Goal: Task Accomplishment & Management: Complete application form

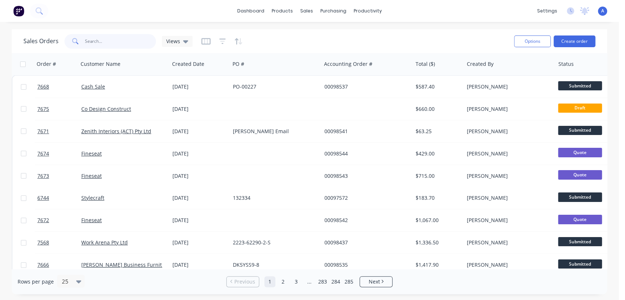
click at [108, 42] on input "text" at bounding box center [120, 41] width 71 height 15
type input "98498"
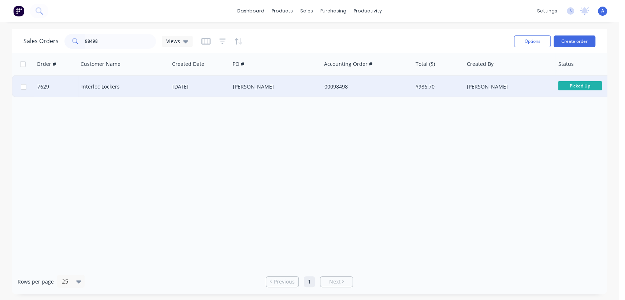
click at [242, 83] on div "[PERSON_NAME]" at bounding box center [273, 86] width 81 height 7
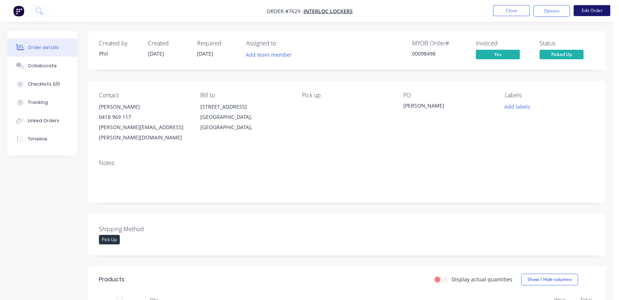
click at [600, 8] on button "Edit Order" at bounding box center [592, 10] width 37 height 11
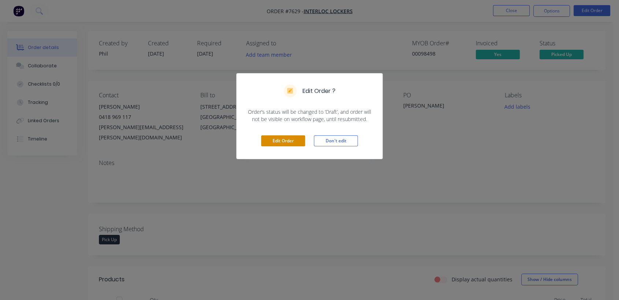
click at [276, 141] on button "Edit Order" at bounding box center [283, 141] width 44 height 11
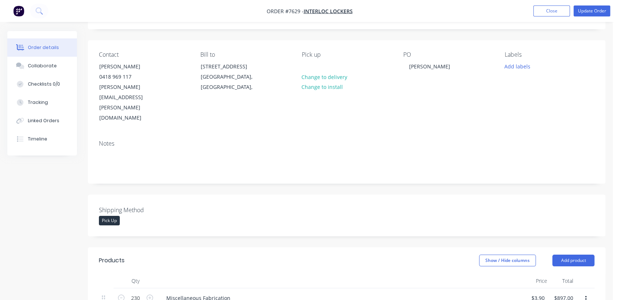
scroll to position [41, 0]
drag, startPoint x: 429, startPoint y: 65, endPoint x: 405, endPoint y: 60, distance: 24.4
click at [405, 60] on div "[PERSON_NAME]" at bounding box center [448, 88] width 90 height 72
click at [57, 63] on button "Collaborate" at bounding box center [42, 66] width 70 height 18
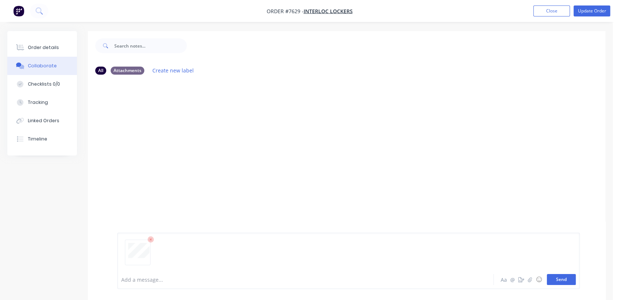
click at [553, 281] on button "Send" at bounding box center [561, 279] width 29 height 11
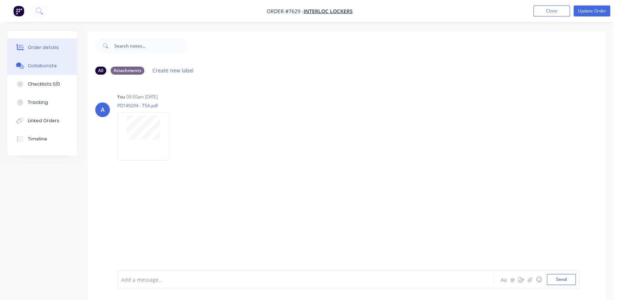
click at [45, 44] on button "Order details" at bounding box center [42, 47] width 70 height 18
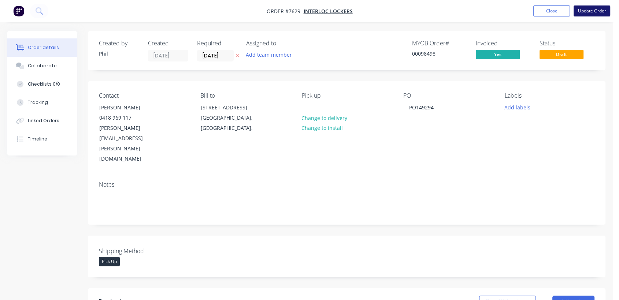
click at [589, 10] on button "Update Order" at bounding box center [592, 10] width 37 height 11
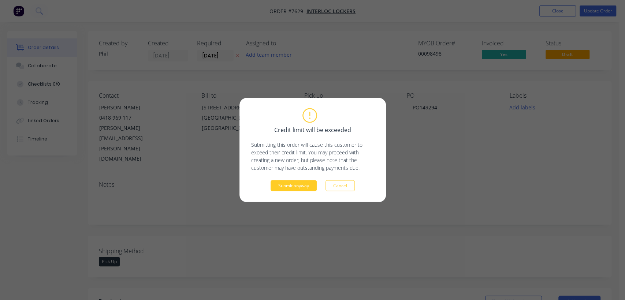
click at [296, 187] on button "Submit anyway" at bounding box center [294, 186] width 46 height 11
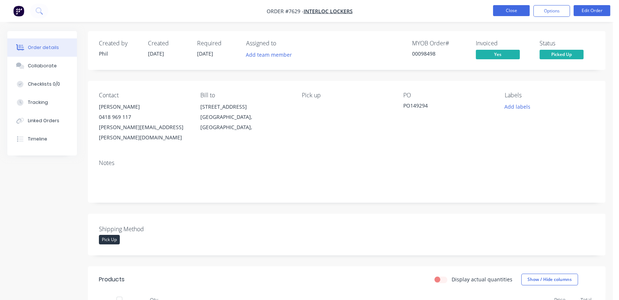
click at [512, 10] on button "Close" at bounding box center [511, 10] width 37 height 11
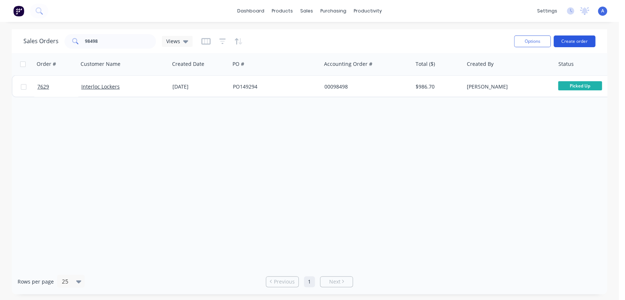
click at [577, 41] on button "Create order" at bounding box center [575, 42] width 42 height 12
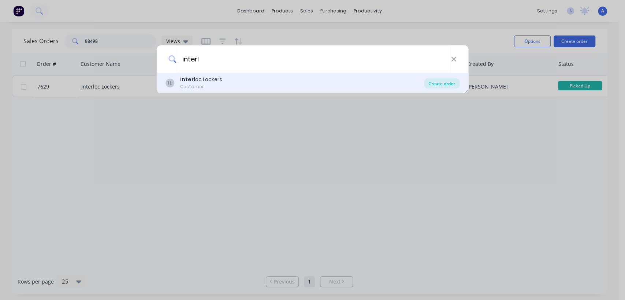
type input "interl"
click at [440, 82] on div "Create order" at bounding box center [442, 83] width 36 height 10
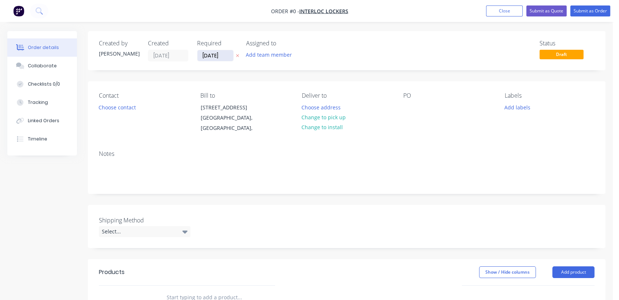
click at [224, 52] on input "[DATE]" at bounding box center [215, 55] width 36 height 11
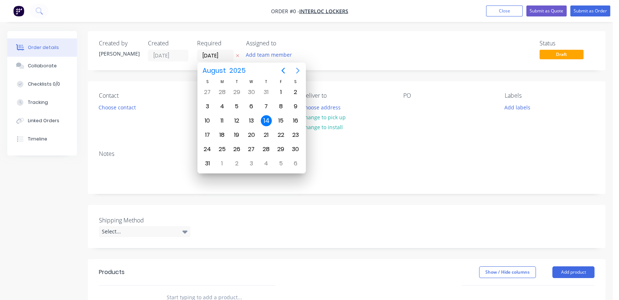
click at [296, 68] on icon "Next page" at bounding box center [297, 70] width 9 height 9
click at [251, 146] on div "31" at bounding box center [251, 149] width 11 height 11
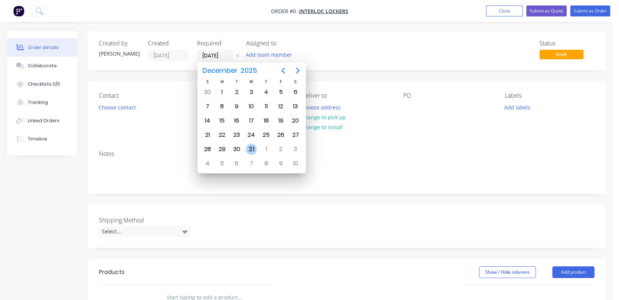
type input "[DATE]"
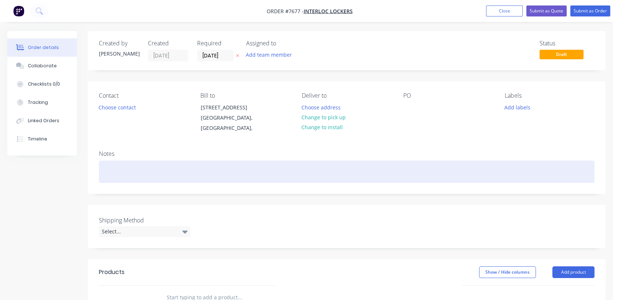
click at [136, 170] on div at bounding box center [347, 172] width 496 height 22
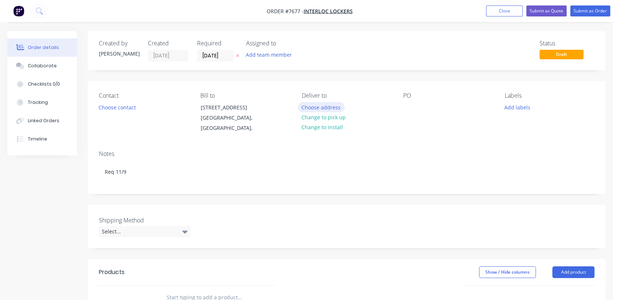
click at [336, 102] on button "Choose address" at bounding box center [321, 107] width 47 height 10
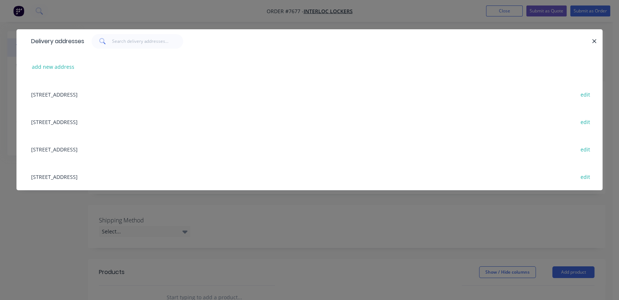
click at [81, 149] on div "[STREET_ADDRESS] edit" at bounding box center [309, 149] width 564 height 27
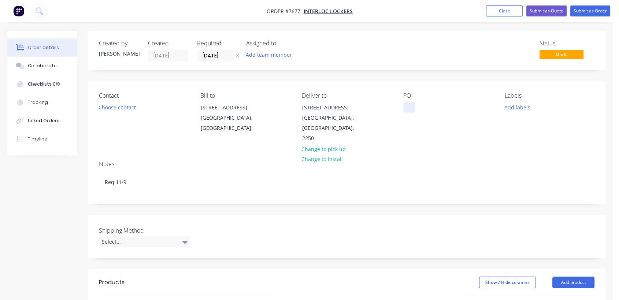
click at [406, 107] on div at bounding box center [409, 107] width 12 height 11
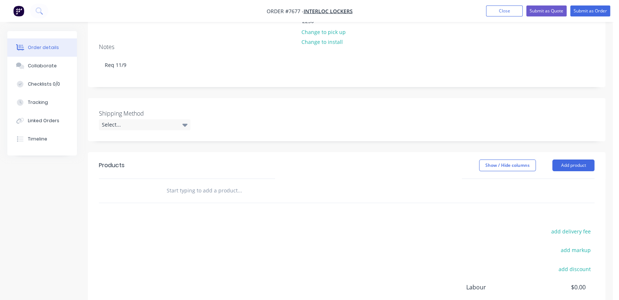
scroll to position [122, 0]
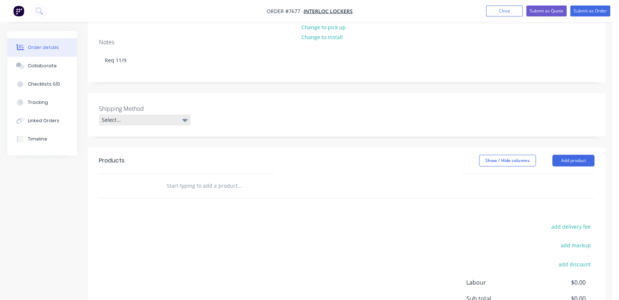
click at [174, 115] on div "Select..." at bounding box center [145, 120] width 92 height 11
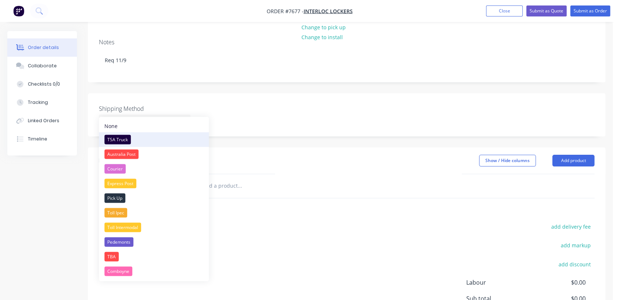
click at [126, 137] on div "TSA Truck" at bounding box center [117, 140] width 26 height 10
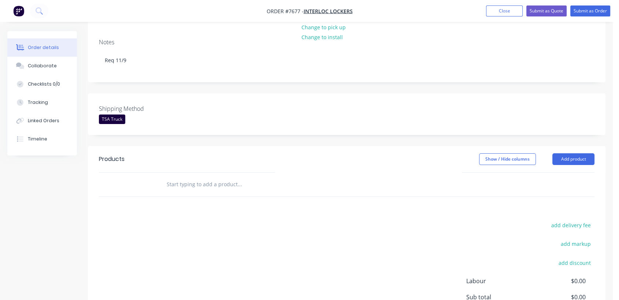
click at [209, 177] on input "text" at bounding box center [239, 184] width 147 height 15
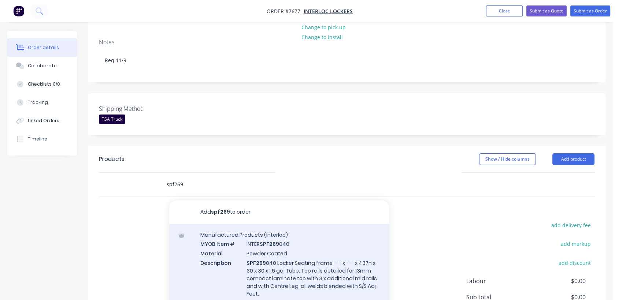
type input "spf269"
click at [267, 246] on div "Manufactured Products (Interloc) MYOB Item # INTER SPF269 040 Material Powder C…" at bounding box center [279, 269] width 220 height 90
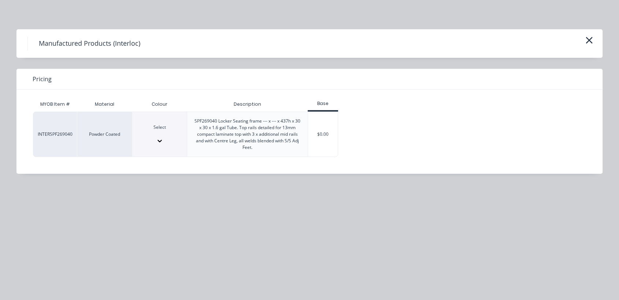
click at [162, 140] on icon at bounding box center [160, 141] width 4 height 3
type input "meta"
click at [321, 139] on div "$0.00" at bounding box center [323, 134] width 30 height 45
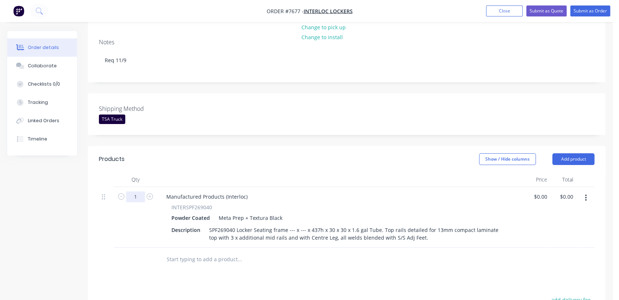
click at [142, 192] on input "1" at bounding box center [135, 197] width 19 height 11
type input "6"
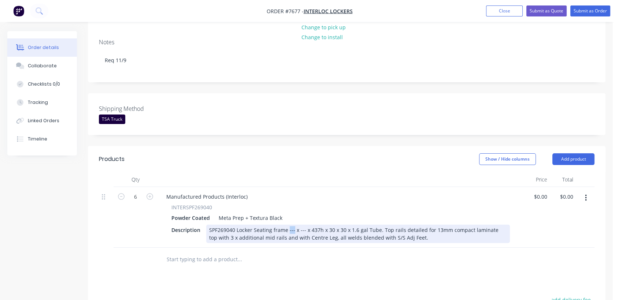
drag, startPoint x: 292, startPoint y: 220, endPoint x: 288, endPoint y: 220, distance: 4.8
click at [288, 225] on div "SPF269040 Locker Seating frame --- x --- x 437h x 30 x 30 x 1.6 gal Tube. Top r…" at bounding box center [358, 234] width 304 height 18
drag, startPoint x: 293, startPoint y: 218, endPoint x: 286, endPoint y: 217, distance: 7.5
click at [286, 225] on div "SPF269040 Locker Seating frame --- x --- x 437h x 30 x 30 x 1.6 gal Tube. Top r…" at bounding box center [358, 234] width 304 height 18
drag, startPoint x: 310, startPoint y: 219, endPoint x: 305, endPoint y: 217, distance: 5.7
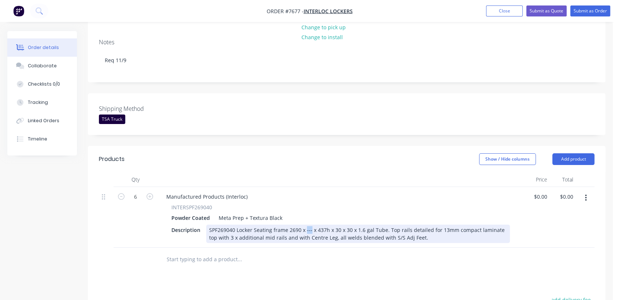
click at [305, 225] on div "SPF269040 Locker Seating frame 2690 x --- x 437h x 30 x 30 x 1.6 gal Tube. Top …" at bounding box center [358, 234] width 304 height 18
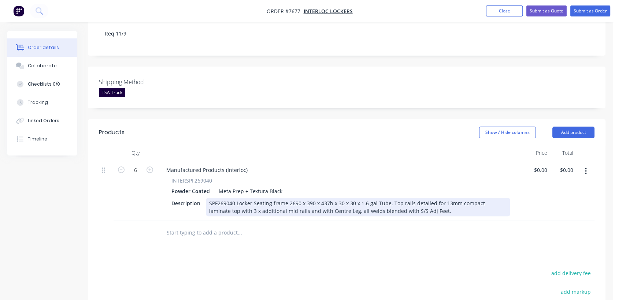
scroll to position [163, 0]
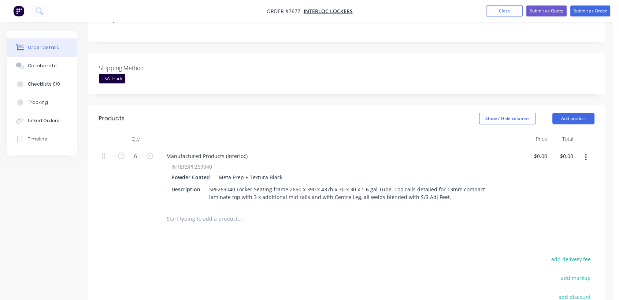
click at [215, 212] on input "text" at bounding box center [239, 219] width 147 height 15
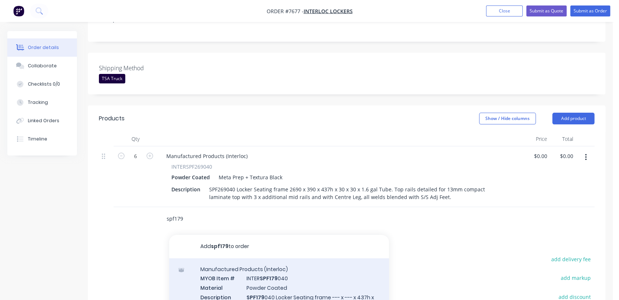
type input "spf179"
click at [296, 285] on div "Manufactured Products (Interloc) MYOB Item # INTER SPF179 040 Material Powder C…" at bounding box center [279, 300] width 220 height 82
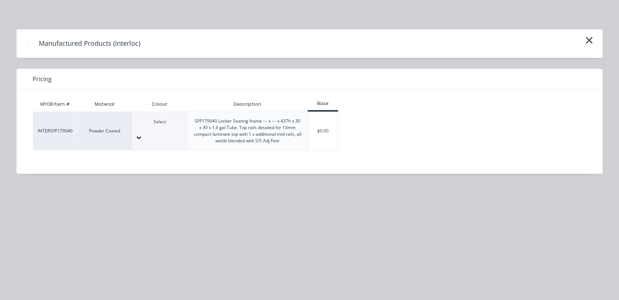
click at [142, 134] on icon at bounding box center [138, 137] width 7 height 7
type input "met"
click at [323, 127] on div "$0.00" at bounding box center [323, 131] width 30 height 38
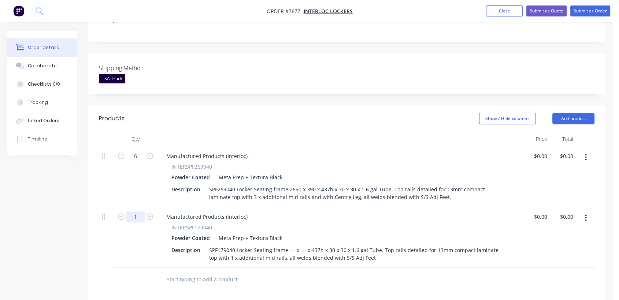
click at [141, 162] on input "1" at bounding box center [135, 156] width 19 height 11
type input "8"
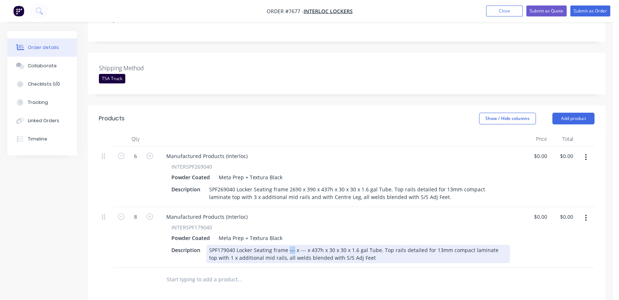
drag, startPoint x: 292, startPoint y: 238, endPoint x: 288, endPoint y: 238, distance: 4.4
click at [288, 245] on div "SPF179040 Locker Seating frame --- x --- x 437h x 30 x 30 x 1.6 gal Tube. Top r…" at bounding box center [358, 254] width 304 height 18
drag, startPoint x: 309, startPoint y: 240, endPoint x: 305, endPoint y: 239, distance: 4.1
click at [305, 245] on div "SPF179040 Locker Seating frame 1790 x --- x 437h x 30 x 30 x 1.6 gal Tube. Top …" at bounding box center [358, 254] width 304 height 18
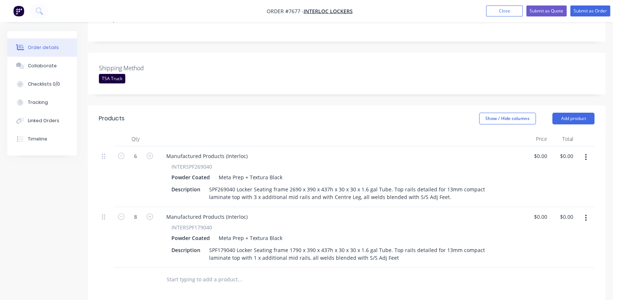
click at [344, 273] on div at bounding box center [270, 280] width 220 height 15
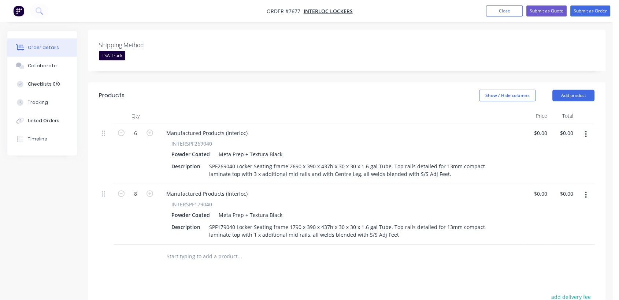
scroll to position [203, 0]
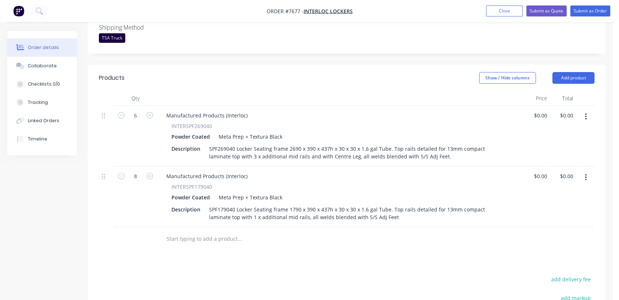
click at [209, 232] on input "text" at bounding box center [239, 239] width 147 height 15
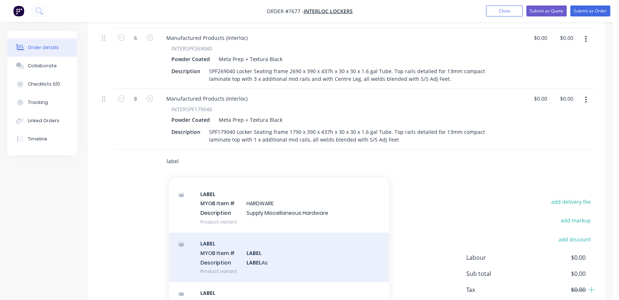
scroll to position [285, 0]
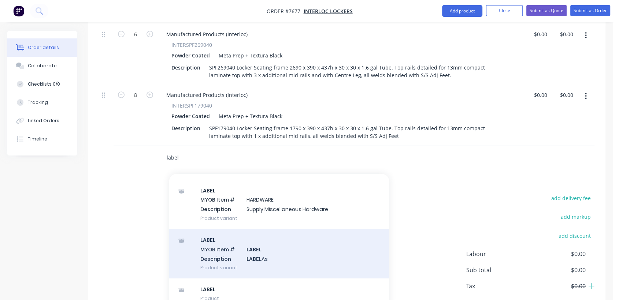
type input "label"
click at [259, 238] on div "LABEL MYOB Item # LABEL Description LABEL As Product variant" at bounding box center [279, 253] width 220 height 49
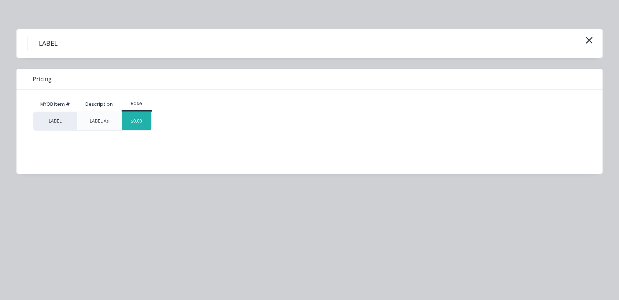
click at [137, 118] on div "$0.00" at bounding box center [137, 121] width 30 height 18
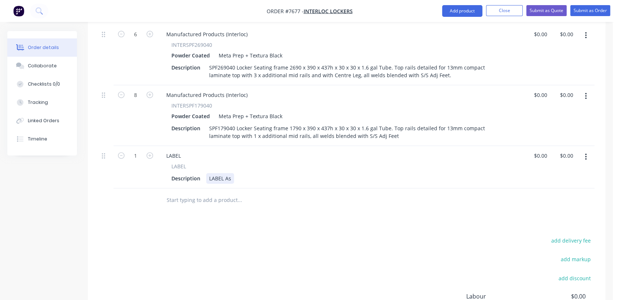
click at [233, 173] on div "LABEL As" at bounding box center [220, 178] width 28 height 11
type input "$0.00"
click at [201, 193] on input "text" at bounding box center [239, 200] width 147 height 15
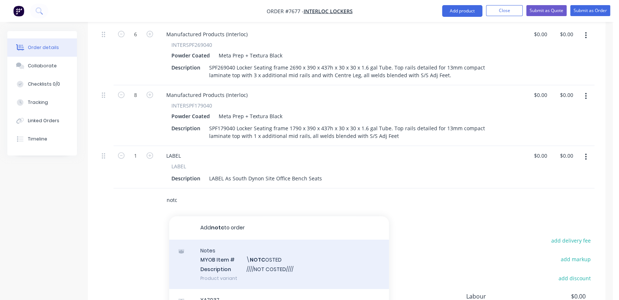
type input "notc"
click at [270, 265] on div "Notes MYOB Item # \ NOTC OSTED Description ////NOT COSTED//// Product variant" at bounding box center [279, 264] width 220 height 49
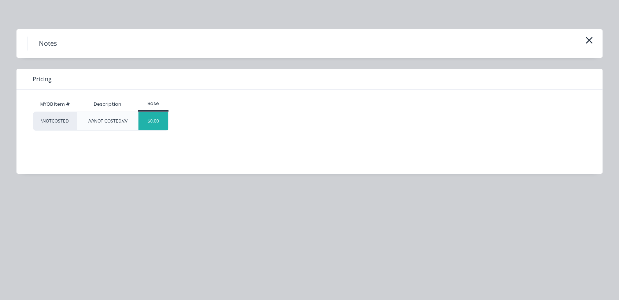
click at [154, 121] on div "$0.00" at bounding box center [153, 121] width 30 height 18
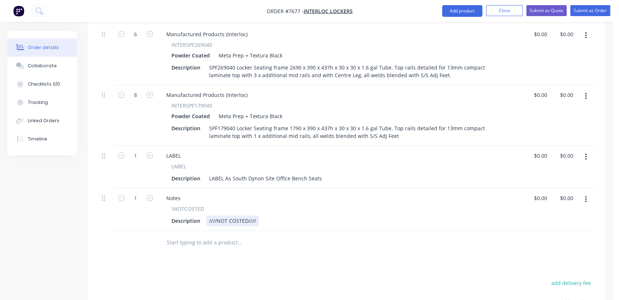
click at [256, 216] on div "////NOT COSTED////" at bounding box center [232, 221] width 53 height 11
click at [220, 236] on input "text" at bounding box center [239, 243] width 147 height 15
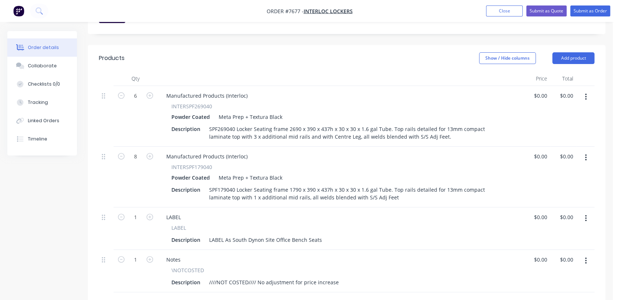
scroll to position [203, 0]
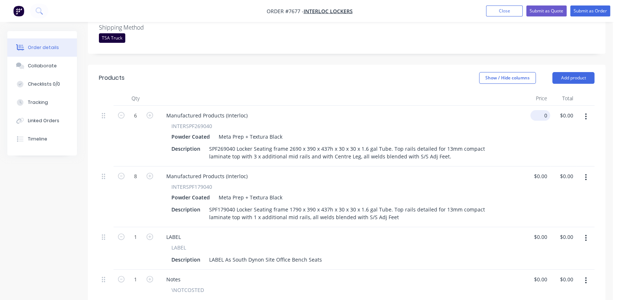
click at [539, 110] on div "0 $0.00" at bounding box center [540, 115] width 20 height 11
type input "$380.00"
type input "$2,280.00"
click at [542, 171] on input "0" at bounding box center [541, 176] width 17 height 11
type input "$273.00"
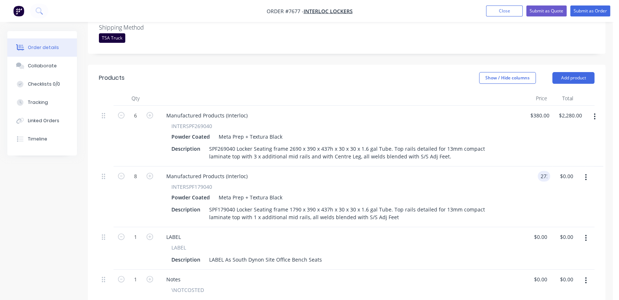
type input "2184.00"
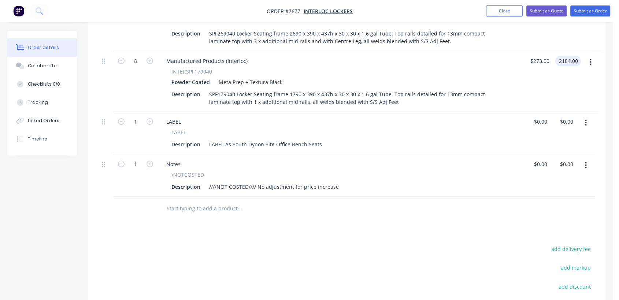
scroll to position [236, 0]
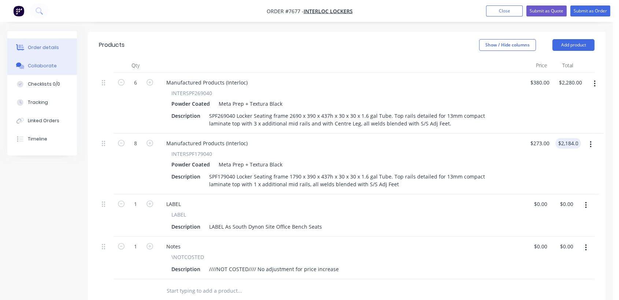
click at [47, 65] on div "Collaborate" at bounding box center [42, 66] width 29 height 7
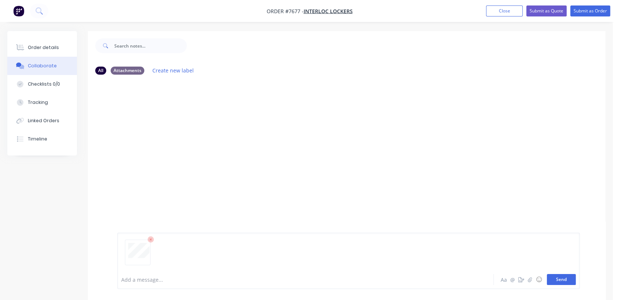
click at [557, 279] on button "Send" at bounding box center [561, 279] width 29 height 11
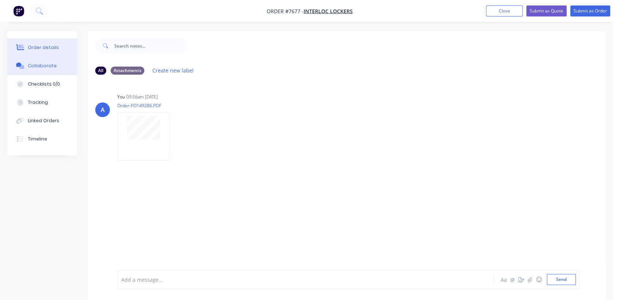
click at [52, 45] on div "Order details" at bounding box center [43, 47] width 31 height 7
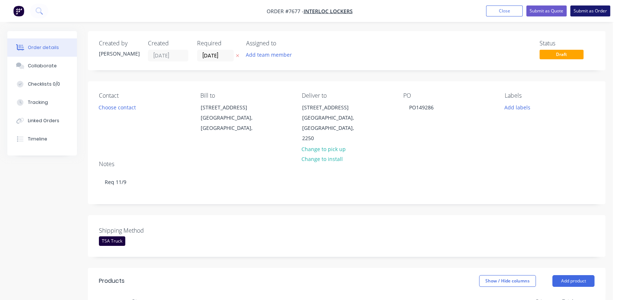
click at [593, 9] on button "Submit as Order" at bounding box center [590, 10] width 40 height 11
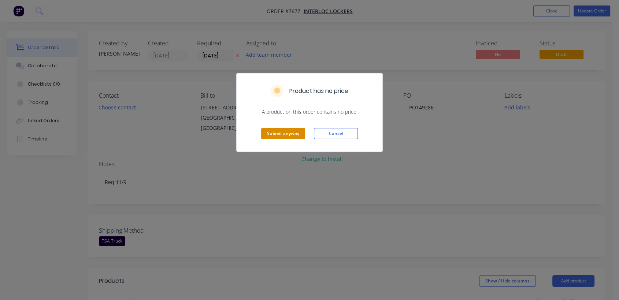
click at [293, 131] on button "Submit anyway" at bounding box center [283, 133] width 44 height 11
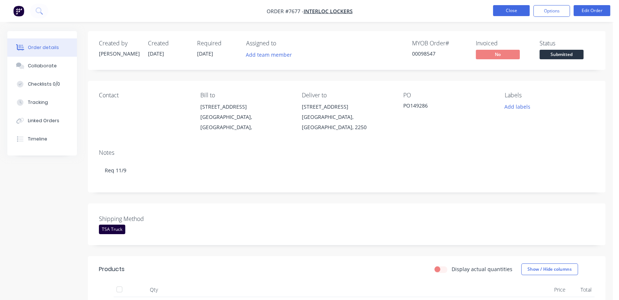
click at [508, 10] on button "Close" at bounding box center [511, 10] width 37 height 11
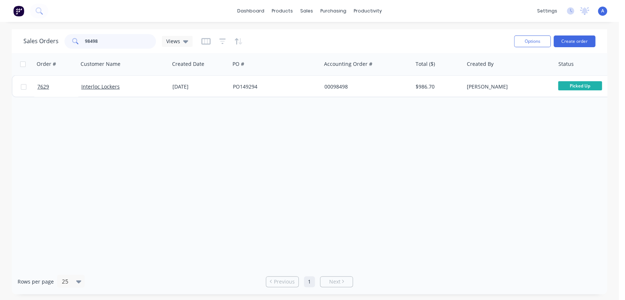
drag, startPoint x: 104, startPoint y: 37, endPoint x: 70, endPoint y: 36, distance: 33.7
click at [71, 36] on div "98498" at bounding box center [110, 41] width 92 height 15
type input "6534"
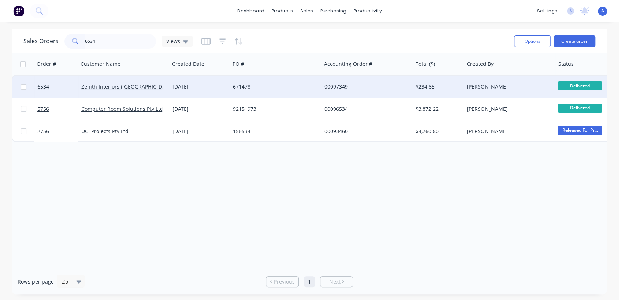
click at [262, 84] on div "671478" at bounding box center [273, 86] width 81 height 7
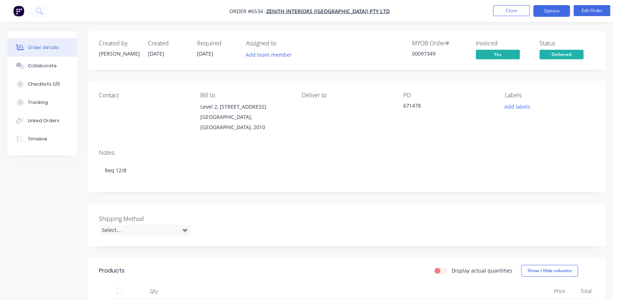
click at [553, 8] on button "Options" at bounding box center [551, 11] width 37 height 12
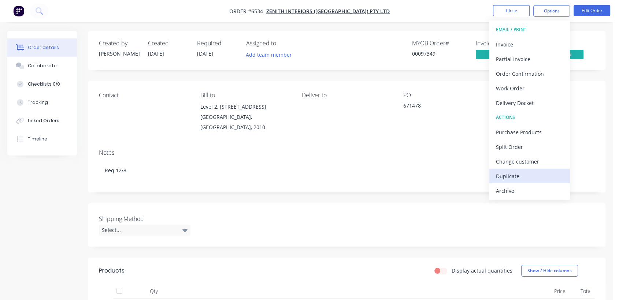
click at [517, 173] on div "Duplicate" at bounding box center [529, 176] width 67 height 11
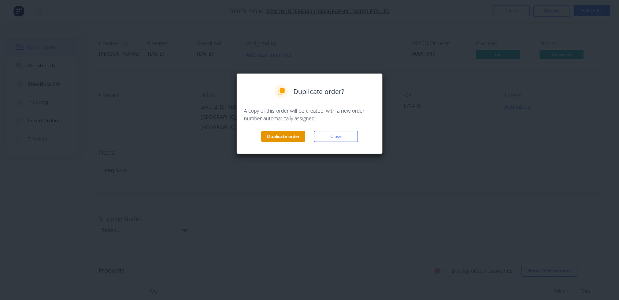
click at [290, 137] on button "Duplicate order" at bounding box center [283, 136] width 44 height 11
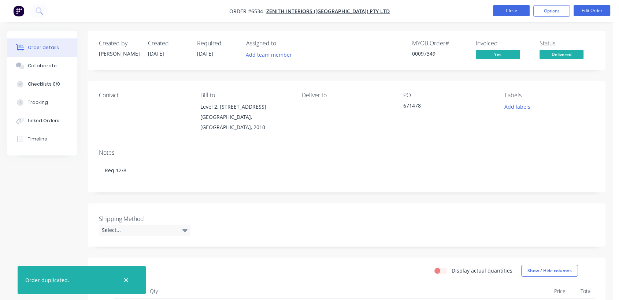
click at [516, 9] on button "Close" at bounding box center [511, 10] width 37 height 11
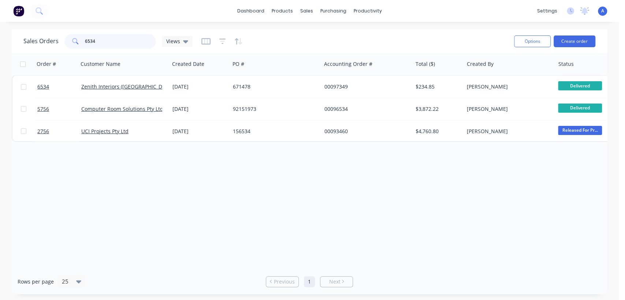
drag, startPoint x: 99, startPoint y: 40, endPoint x: 70, endPoint y: 36, distance: 29.6
click at [75, 33] on div "Sales Orders 6534 Views" at bounding box center [265, 41] width 485 height 18
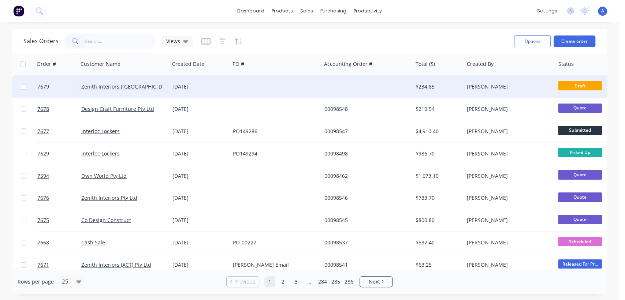
click at [274, 82] on div at bounding box center [275, 87] width 91 height 22
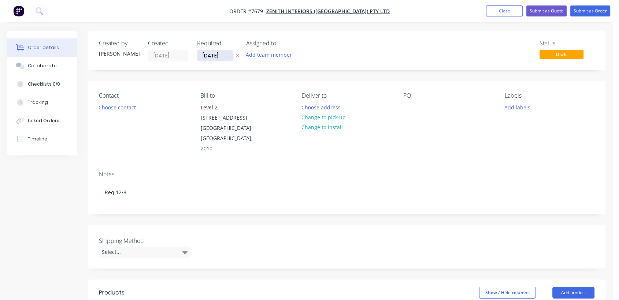
click at [225, 52] on input "[DATE]" at bounding box center [215, 55] width 36 height 11
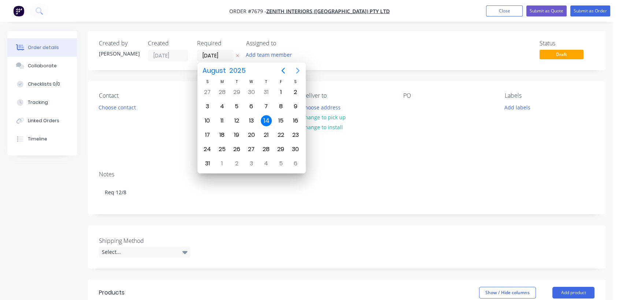
click at [296, 67] on icon "Next page" at bounding box center [297, 70] width 9 height 9
click at [251, 148] on div "31" at bounding box center [251, 149] width 11 height 11
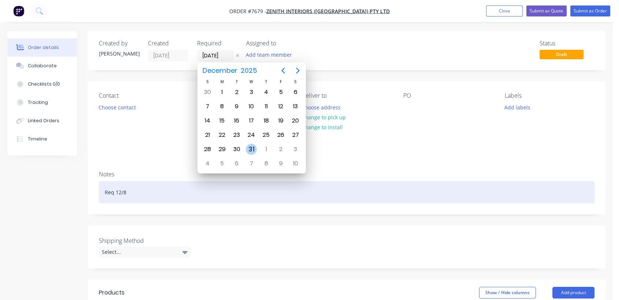
type input "[DATE]"
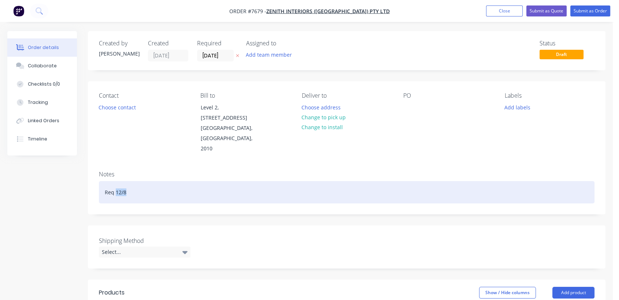
drag, startPoint x: 130, startPoint y: 181, endPoint x: 116, endPoint y: 179, distance: 13.7
click at [116, 181] on div "Req 12/8" at bounding box center [347, 192] width 496 height 22
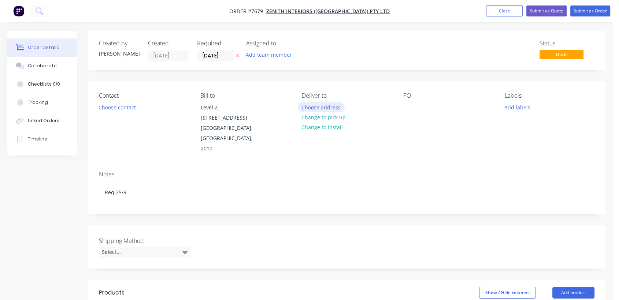
click at [324, 106] on button "Choose address" at bounding box center [321, 107] width 47 height 10
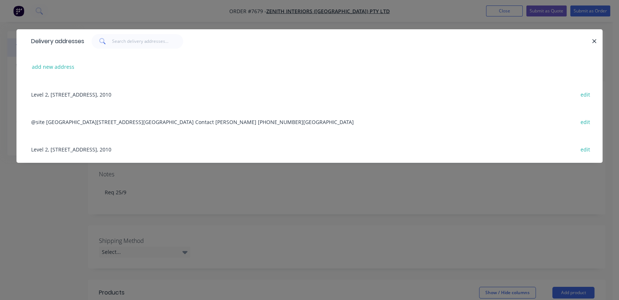
click at [65, 121] on div "@site [GEOGRAPHIC_DATA][STREET_ADDRESS][GEOGRAPHIC_DATA] Contact [PERSON_NAME] …" at bounding box center [309, 121] width 564 height 27
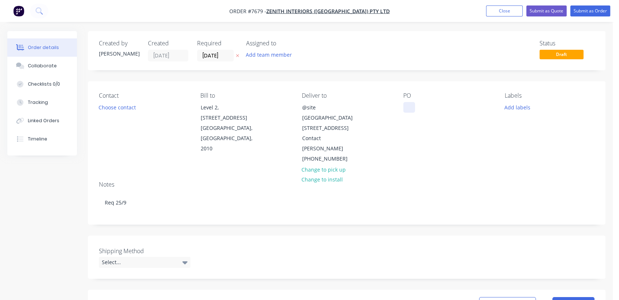
click at [407, 111] on div at bounding box center [409, 107] width 12 height 11
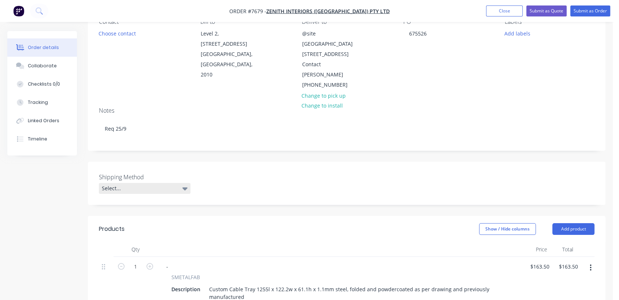
scroll to position [81, 0]
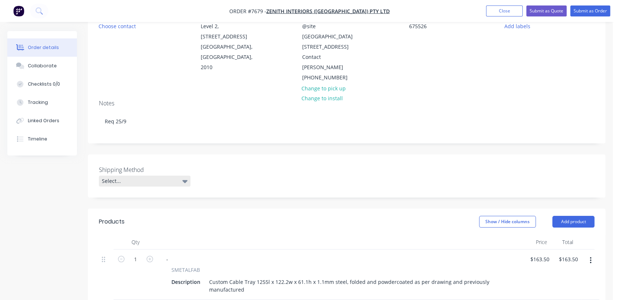
click at [163, 176] on div "Select..." at bounding box center [145, 181] width 92 height 11
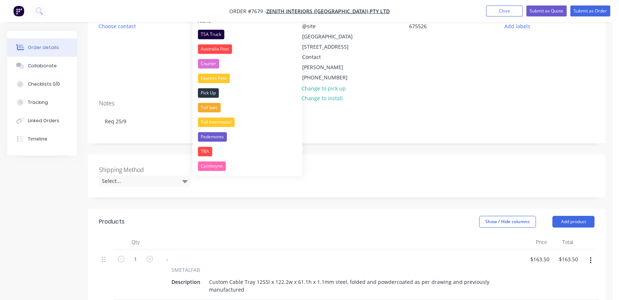
click at [206, 34] on div "TSA Truck" at bounding box center [211, 35] width 26 height 10
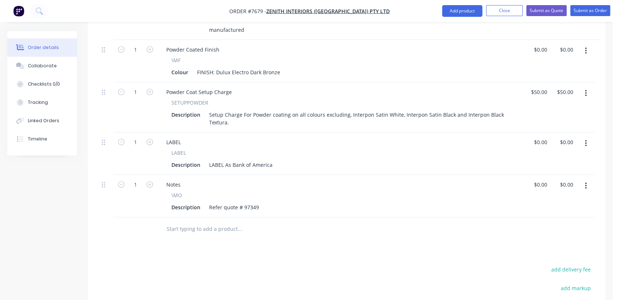
scroll to position [237, 0]
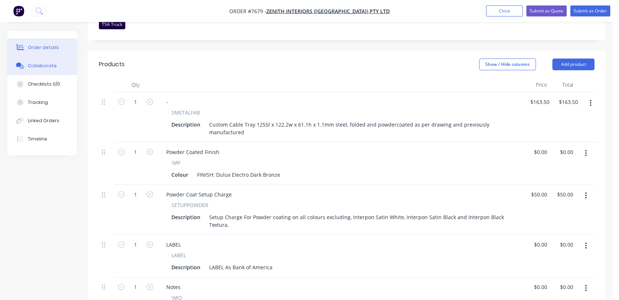
click at [53, 64] on div "Collaborate" at bounding box center [42, 66] width 29 height 7
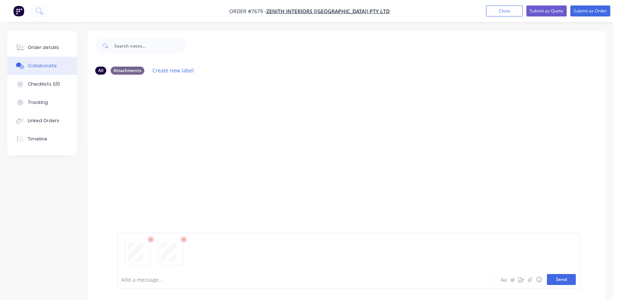
click at [560, 279] on button "Send" at bounding box center [561, 279] width 29 height 11
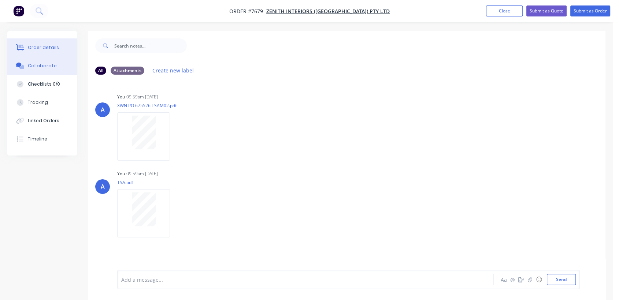
click at [49, 46] on div "Order details" at bounding box center [43, 47] width 31 height 7
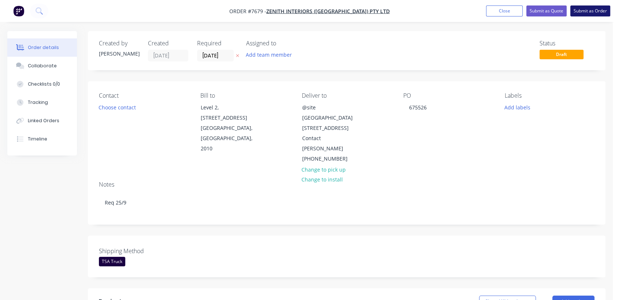
click at [586, 10] on button "Submit as Order" at bounding box center [590, 10] width 40 height 11
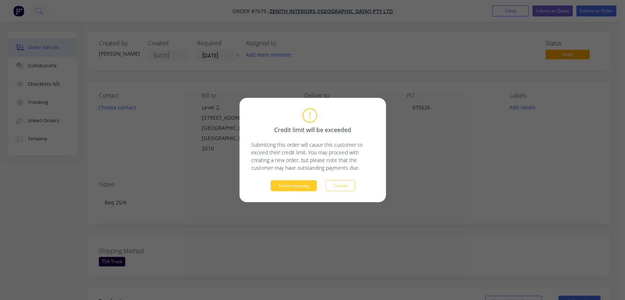
click at [301, 185] on button "Submit anyway" at bounding box center [294, 186] width 46 height 11
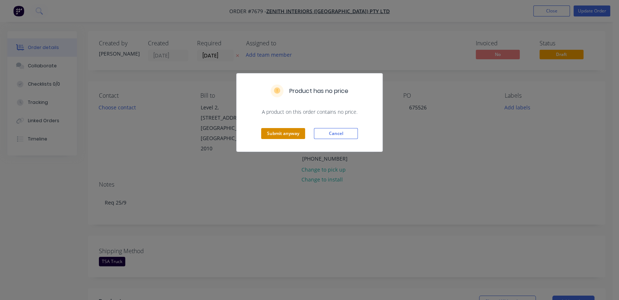
click at [297, 129] on button "Submit anyway" at bounding box center [283, 133] width 44 height 11
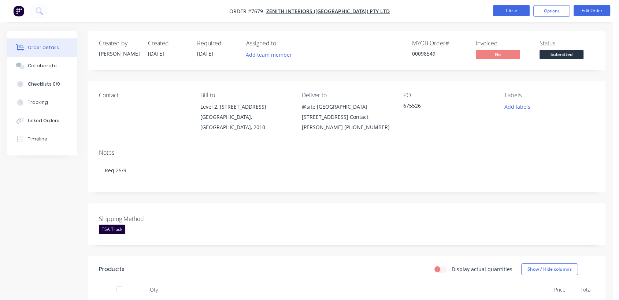
click at [523, 8] on button "Close" at bounding box center [511, 10] width 37 height 11
